Goal: Transaction & Acquisition: Purchase product/service

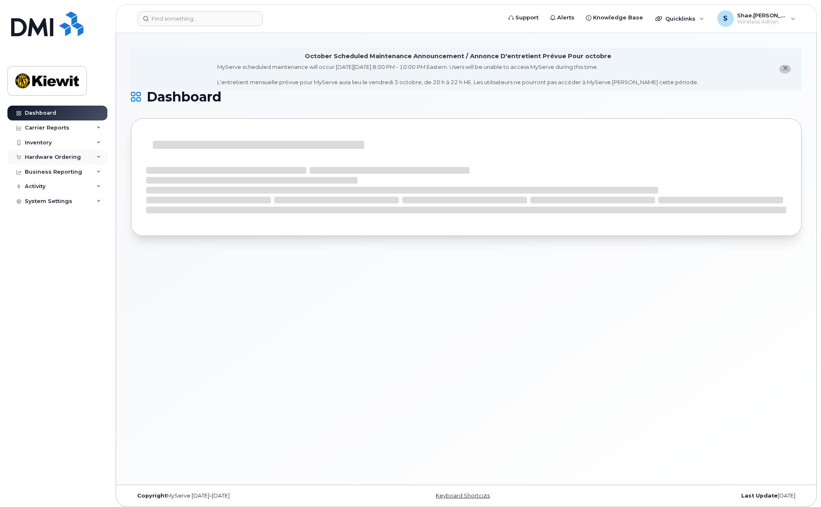
click at [46, 158] on div "Hardware Ordering" at bounding box center [53, 157] width 56 height 7
click at [51, 173] on div "Overview" at bounding box center [41, 172] width 27 height 7
click at [46, 189] on div "Orders" at bounding box center [38, 188] width 20 height 7
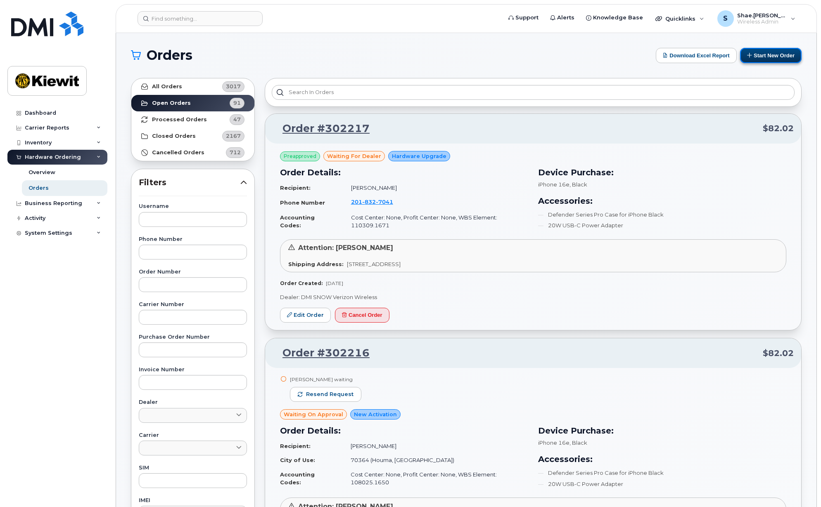
click at [779, 56] on button "Start New Order" at bounding box center [771, 55] width 62 height 15
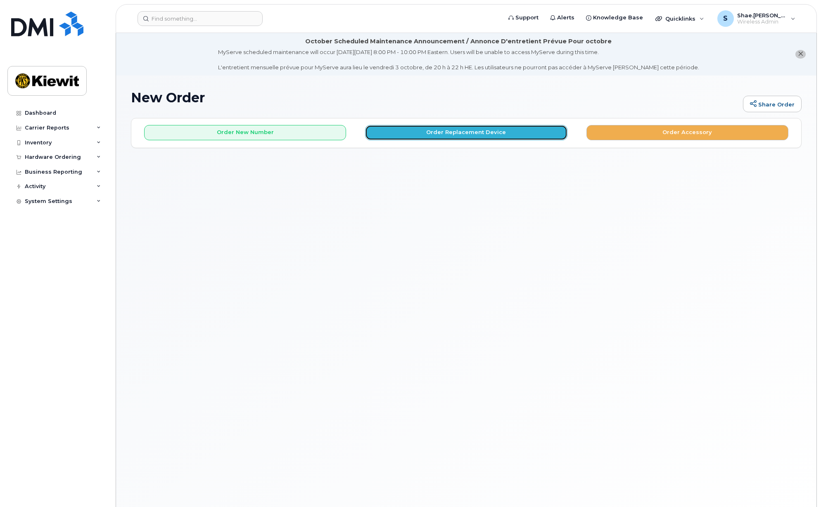
click at [451, 133] on button "Order Replacement Device" at bounding box center [466, 132] width 202 height 15
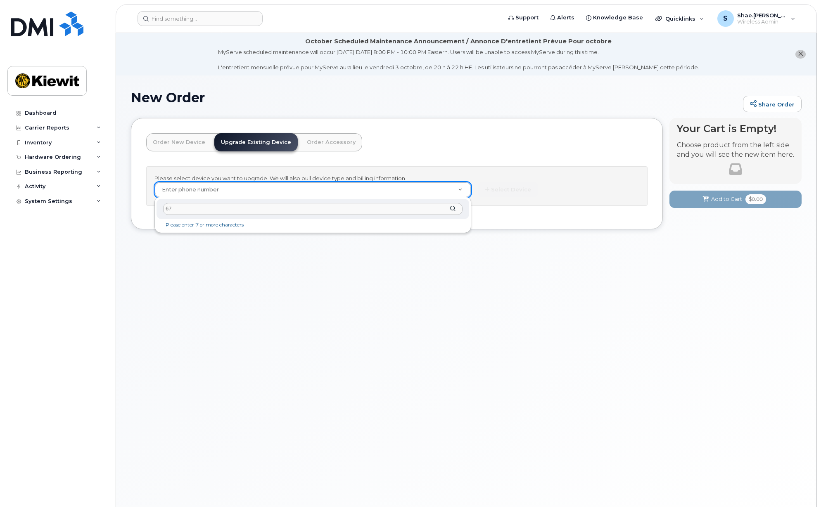
type input "6"
click at [174, 143] on link "Order New Device" at bounding box center [179, 142] width 66 height 18
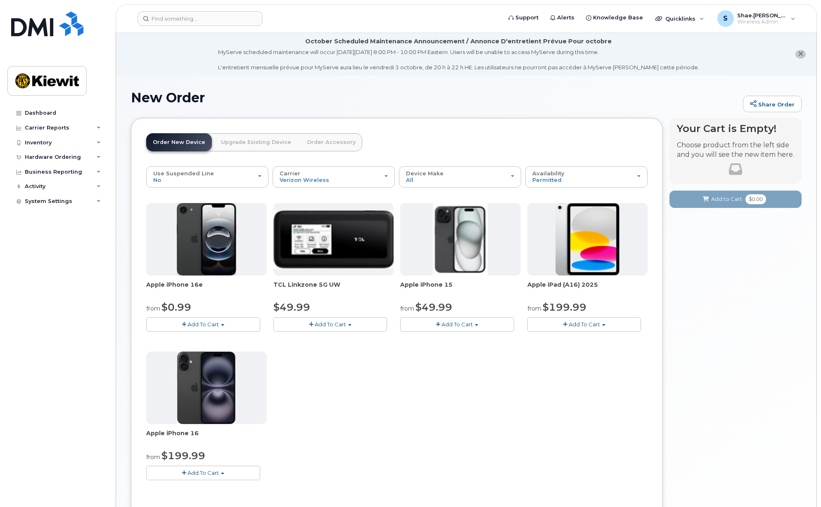
scroll to position [41, 0]
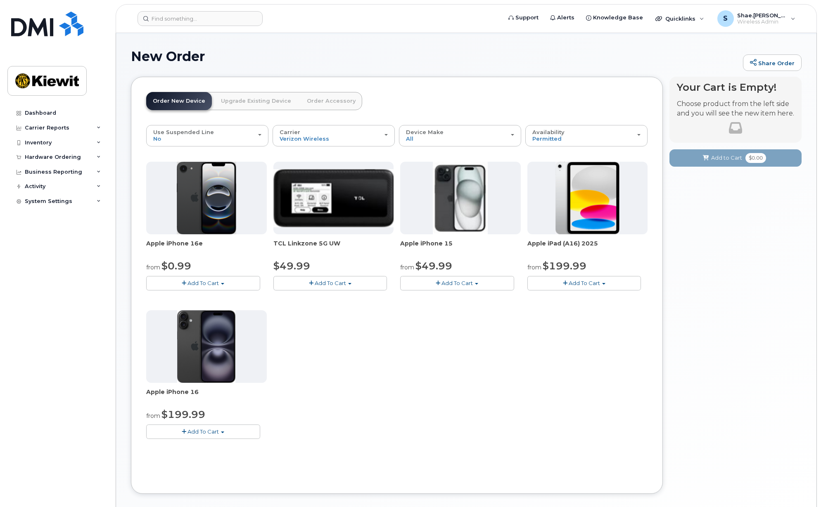
click at [235, 100] on link "Upgrade Existing Device" at bounding box center [255, 101] width 83 height 18
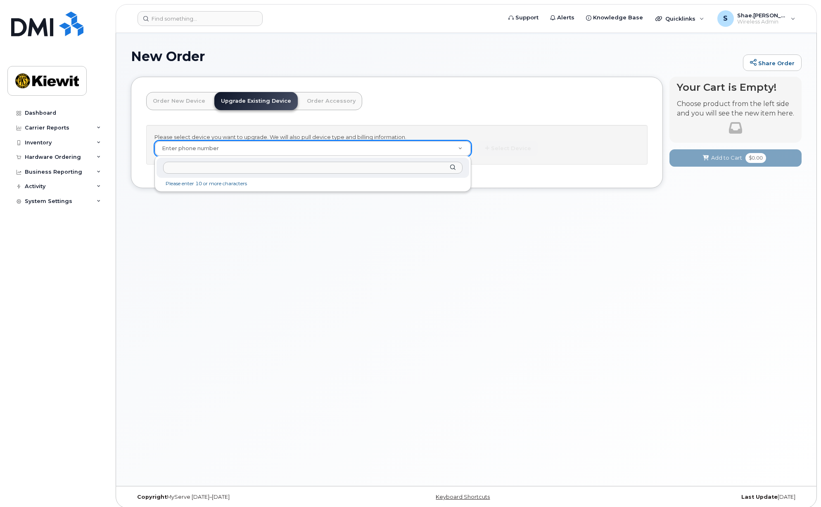
drag, startPoint x: 438, startPoint y: 282, endPoint x: 322, endPoint y: 182, distance: 153.1
type input "j"
click at [187, 164] on input "832-671-3428" at bounding box center [312, 168] width 299 height 12
click at [175, 166] on input "832-6713428" at bounding box center [312, 168] width 299 height 12
type input "8326713428"
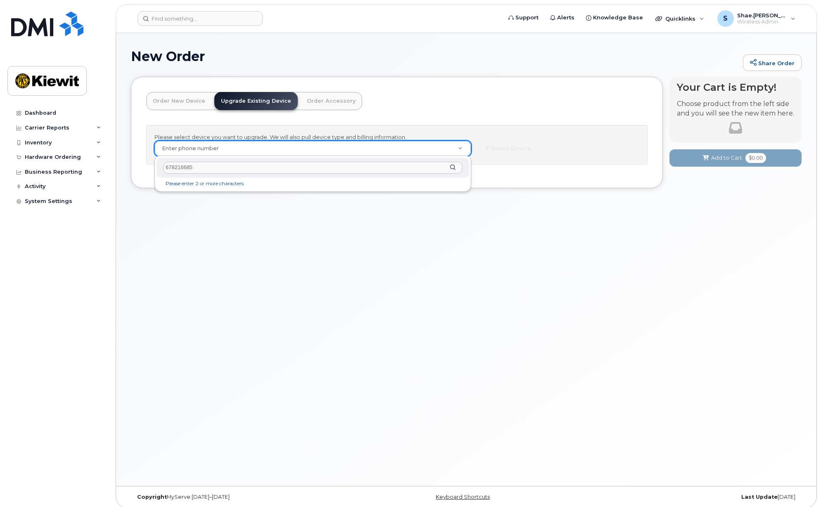
type input "6782166858"
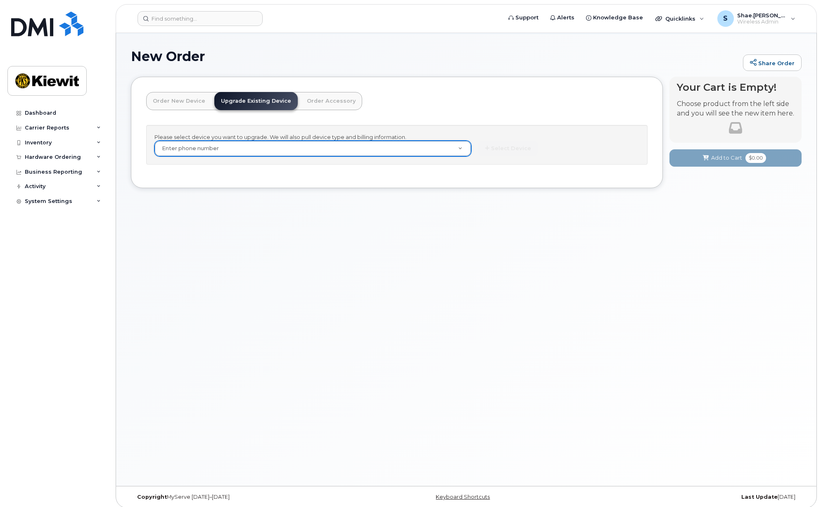
click at [160, 101] on link "Order New Device" at bounding box center [179, 101] width 66 height 18
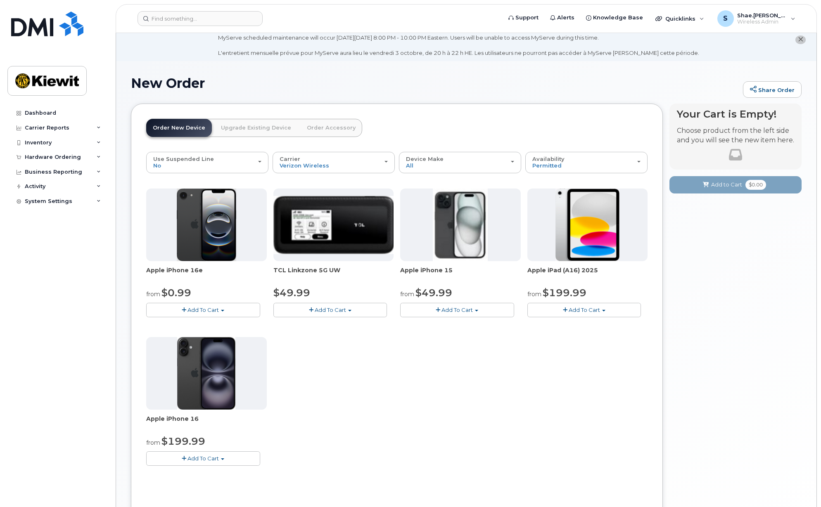
scroll to position [0, 0]
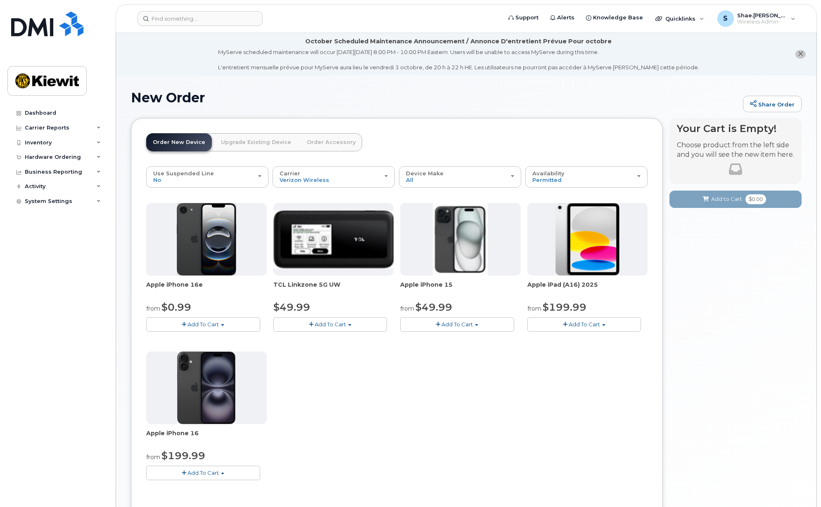
click at [326, 147] on link "Order Accessory" at bounding box center [331, 142] width 62 height 18
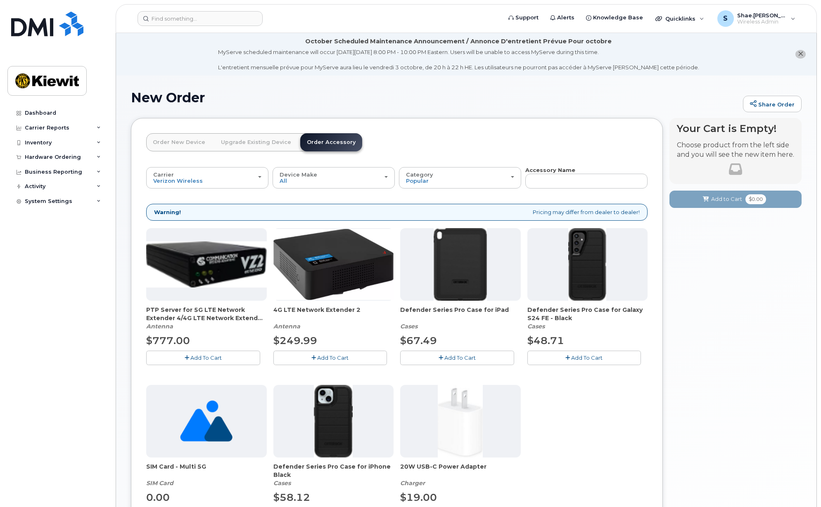
click at [174, 147] on link "Order New Device" at bounding box center [179, 142] width 66 height 18
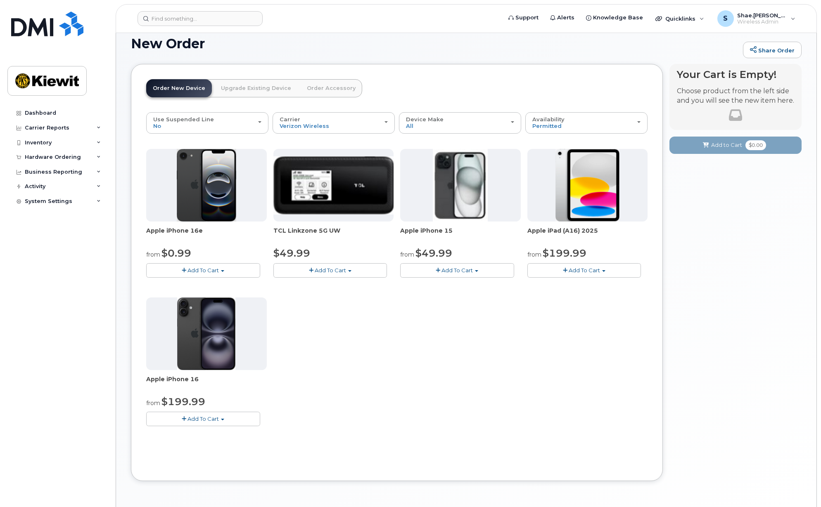
scroll to position [40, 0]
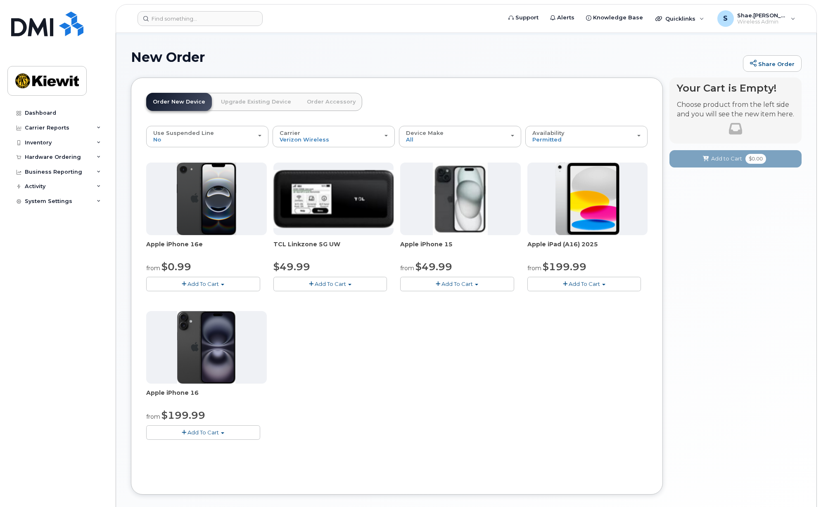
click at [235, 95] on link "Upgrade Existing Device" at bounding box center [255, 102] width 83 height 18
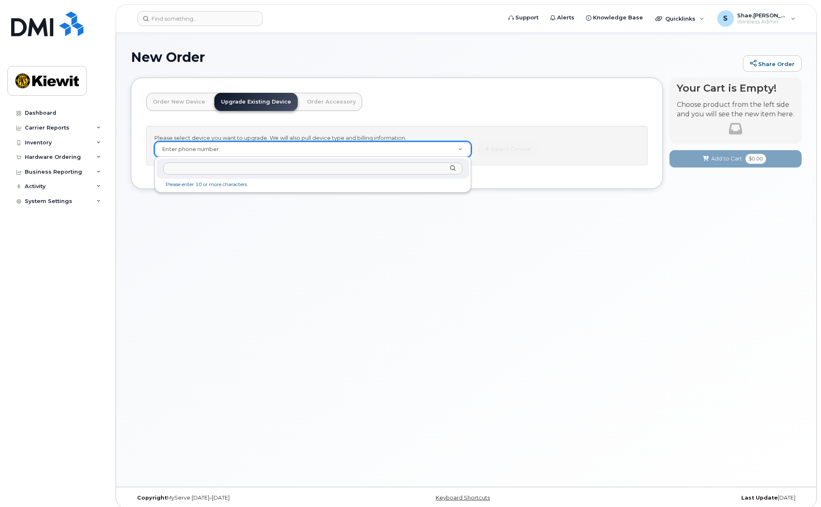
drag, startPoint x: 370, startPoint y: 266, endPoint x: 329, endPoint y: 204, distance: 74.9
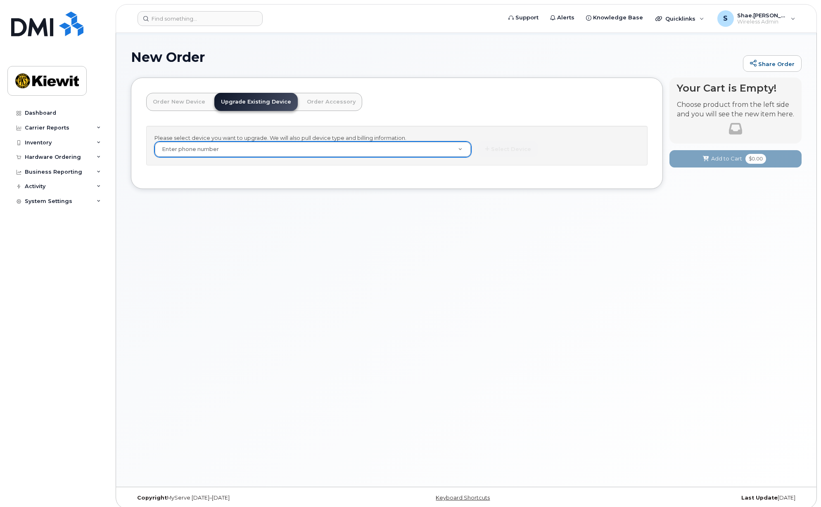
type input "8"
type input "85"
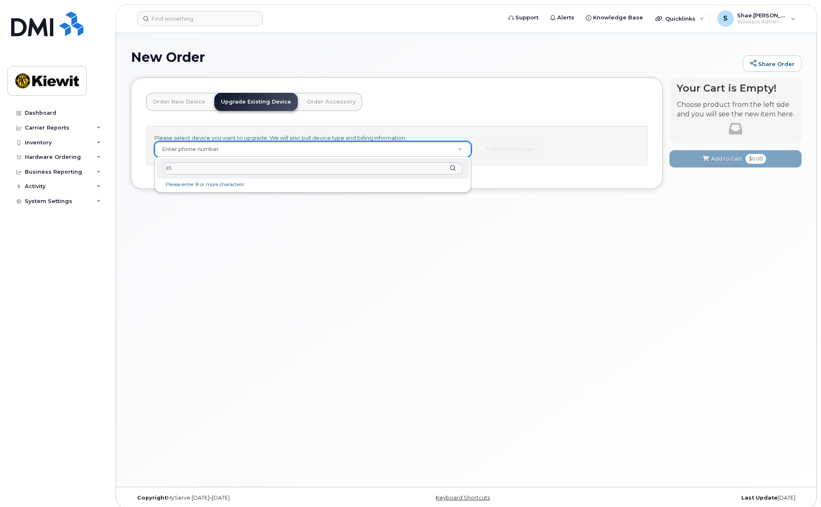
type input "8"
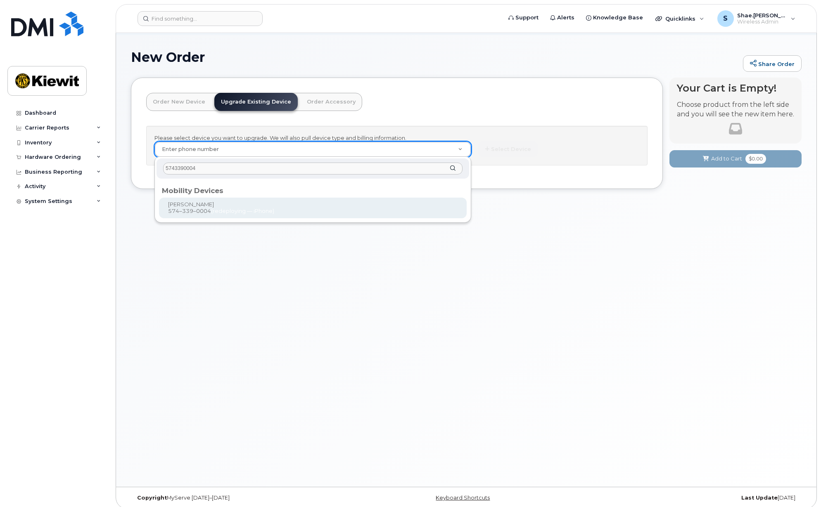
type input "5743390004"
type input "1120414"
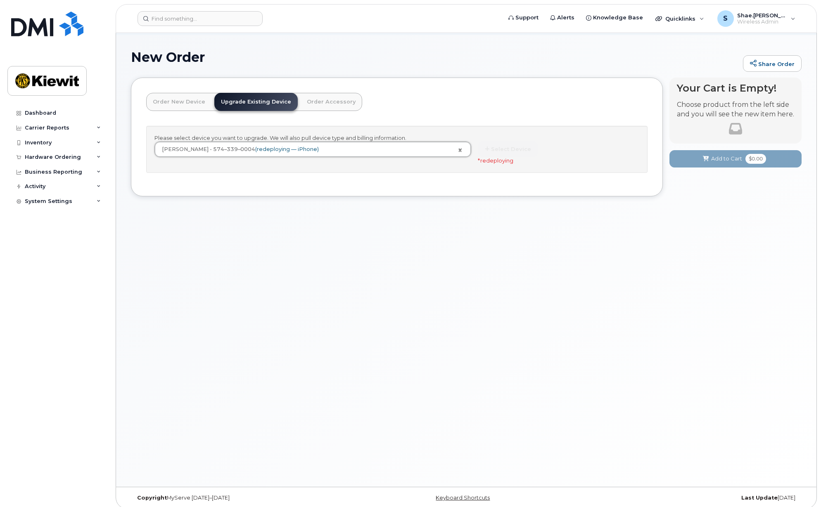
click at [232, 244] on div "New Order Share Order × Share This Order If you want to allow others to create …" at bounding box center [466, 261] width 700 height 452
click at [249, 251] on div "New Order Share Order × Share This Order If you want to allow others to create …" at bounding box center [466, 261] width 700 height 452
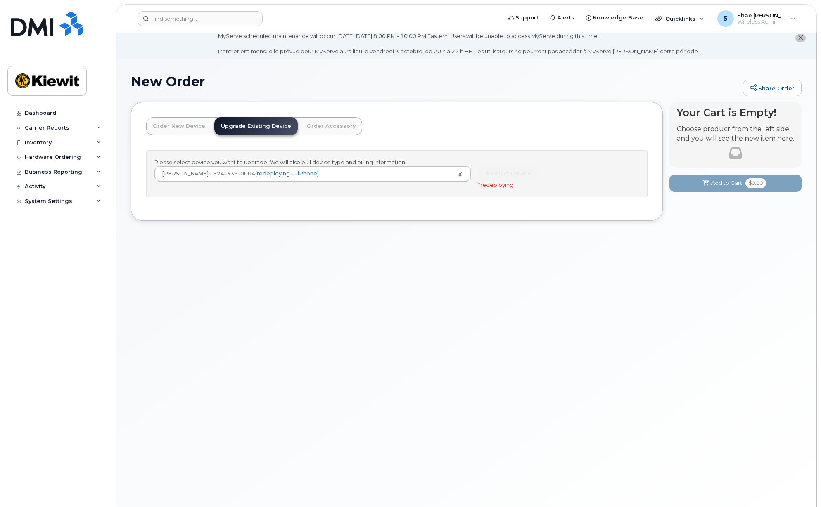
scroll to position [0, 0]
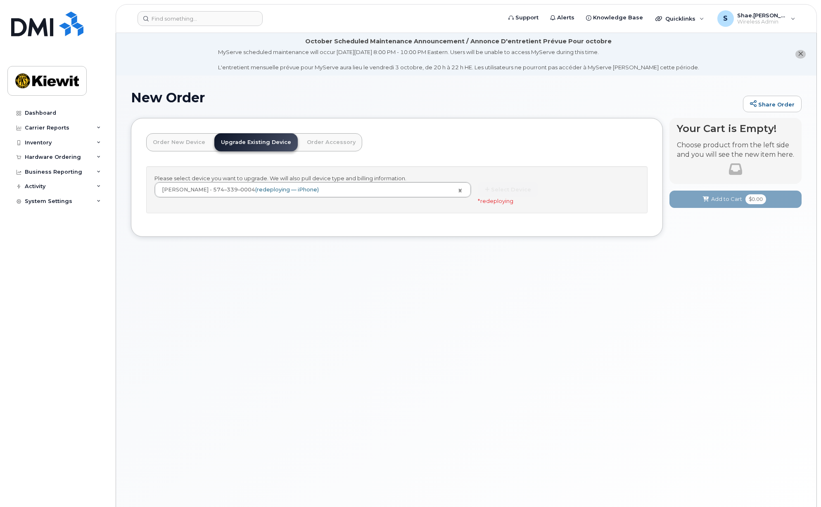
click at [523, 197] on div "Select Device * redeploying" at bounding box center [558, 193] width 161 height 23
click at [718, 141] on p "Choose product from the left side and you will see the new item here." at bounding box center [735, 150] width 117 height 19
click at [140, 144] on div "Order New Device Upgrade Existing Device Order Accessory Order new device and n…" at bounding box center [397, 177] width 532 height 119
click at [161, 142] on link "Order New Device" at bounding box center [179, 142] width 66 height 18
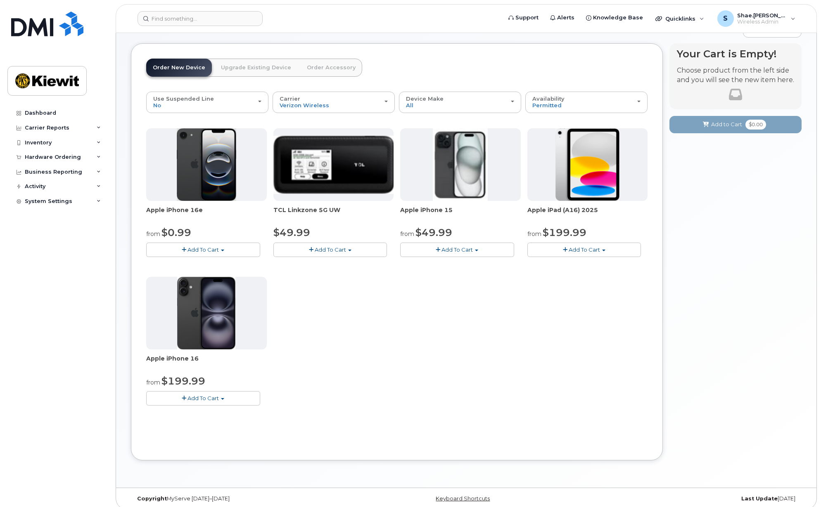
scroll to position [82, 0]
